Goal: Task Accomplishment & Management: Use online tool/utility

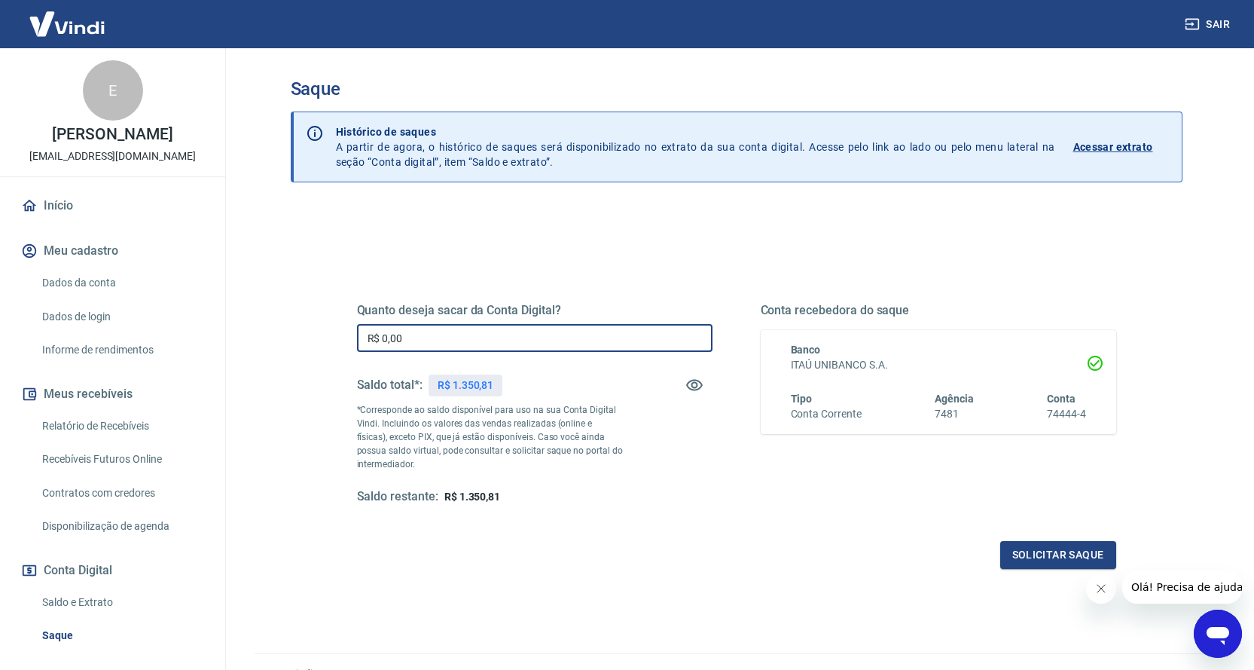
click at [459, 344] on input "R$ 0,00" at bounding box center [535, 338] width 356 height 28
type input "R$ 1.350,81"
click at [1052, 557] on button "Solicitar saque" at bounding box center [1058, 555] width 116 height 28
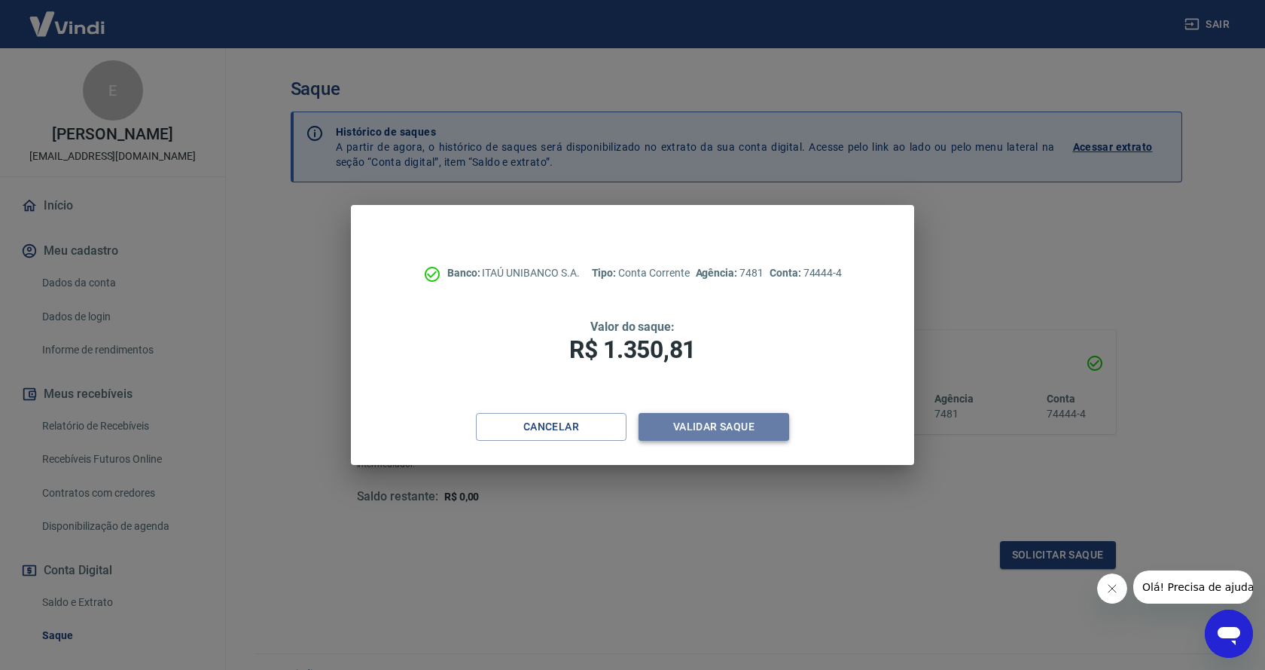
click at [737, 424] on button "Validar saque" at bounding box center [714, 427] width 151 height 28
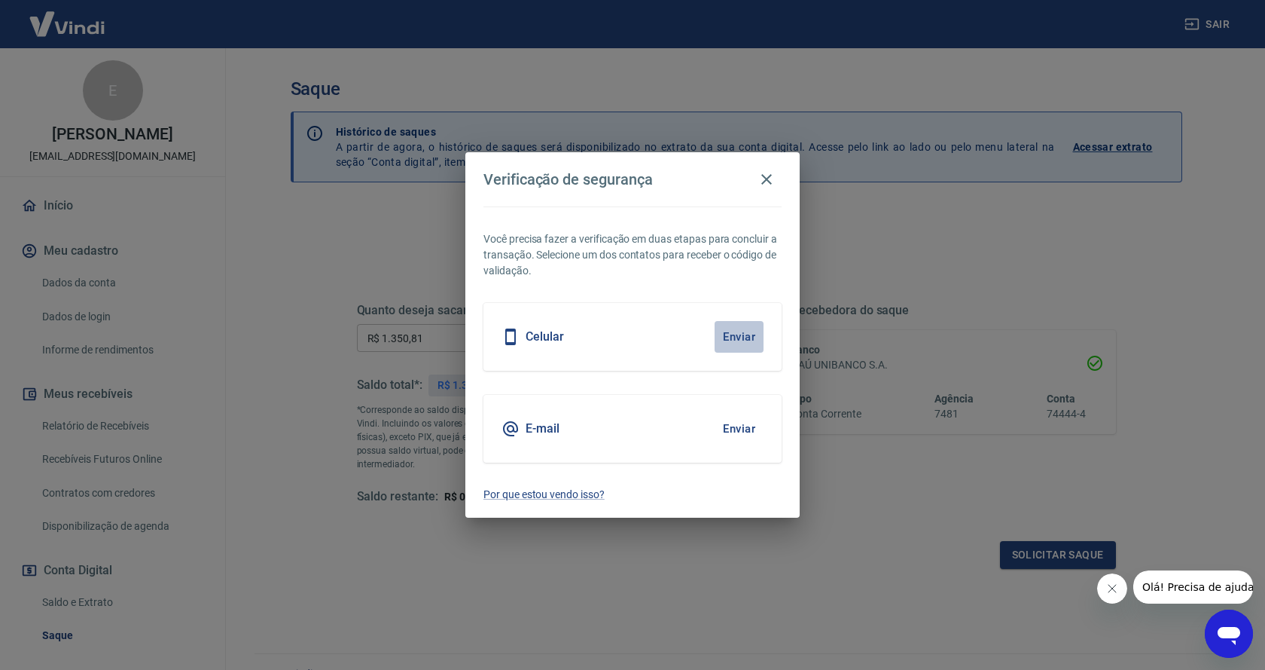
drag, startPoint x: 728, startPoint y: 337, endPoint x: 716, endPoint y: 309, distance: 30.4
click at [728, 337] on button "Enviar" at bounding box center [739, 337] width 49 height 32
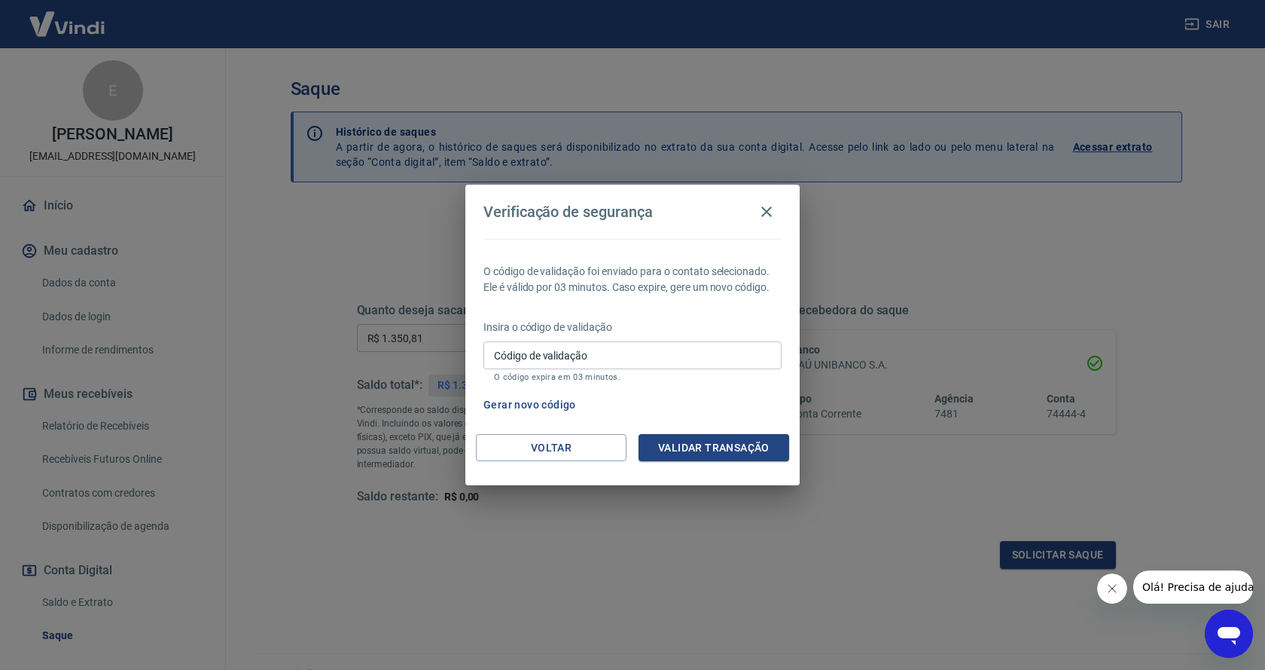
click at [575, 359] on input "Código de validação" at bounding box center [633, 355] width 298 height 28
type input "636669"
click at [723, 450] on button "Validar transação" at bounding box center [714, 448] width 151 height 28
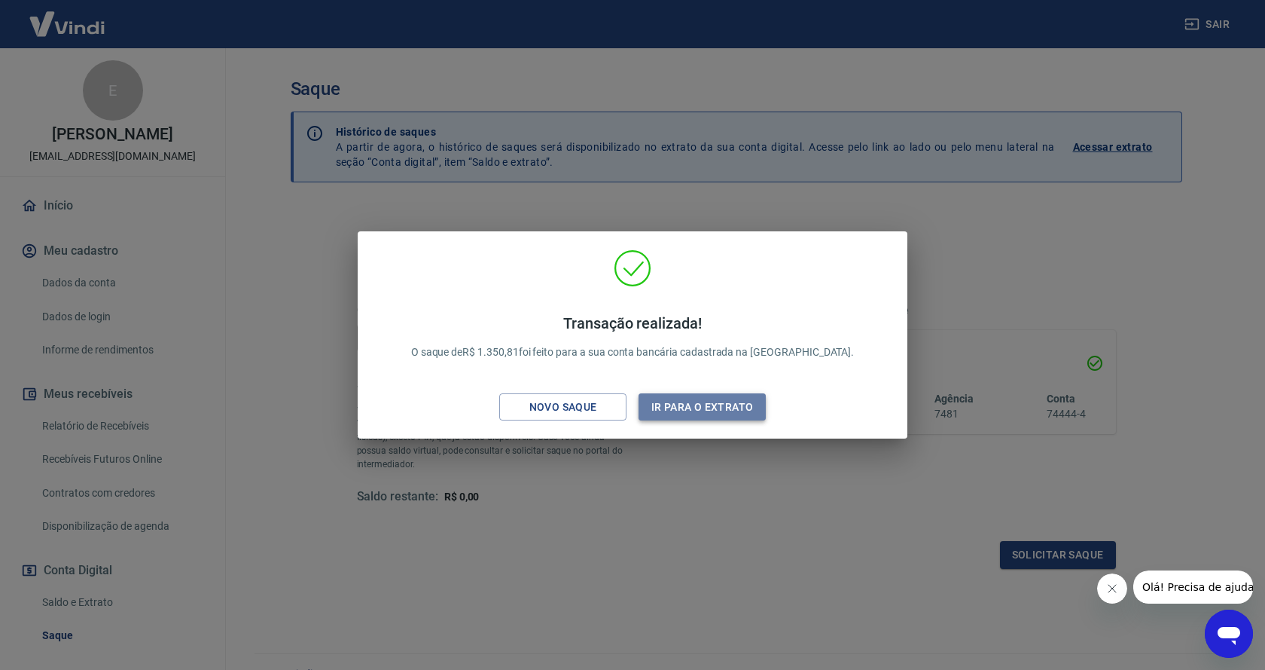
click at [713, 406] on button "Ir para o extrato" at bounding box center [702, 407] width 127 height 28
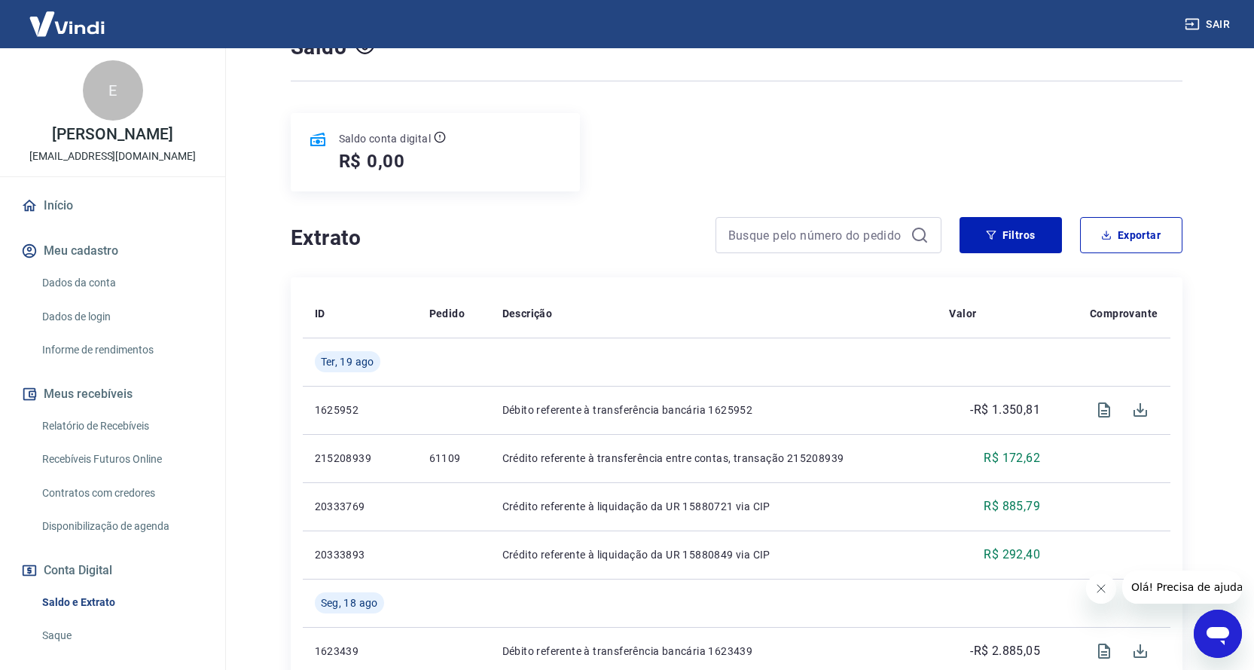
scroll to position [197, 0]
